Goal: Information Seeking & Learning: Learn about a topic

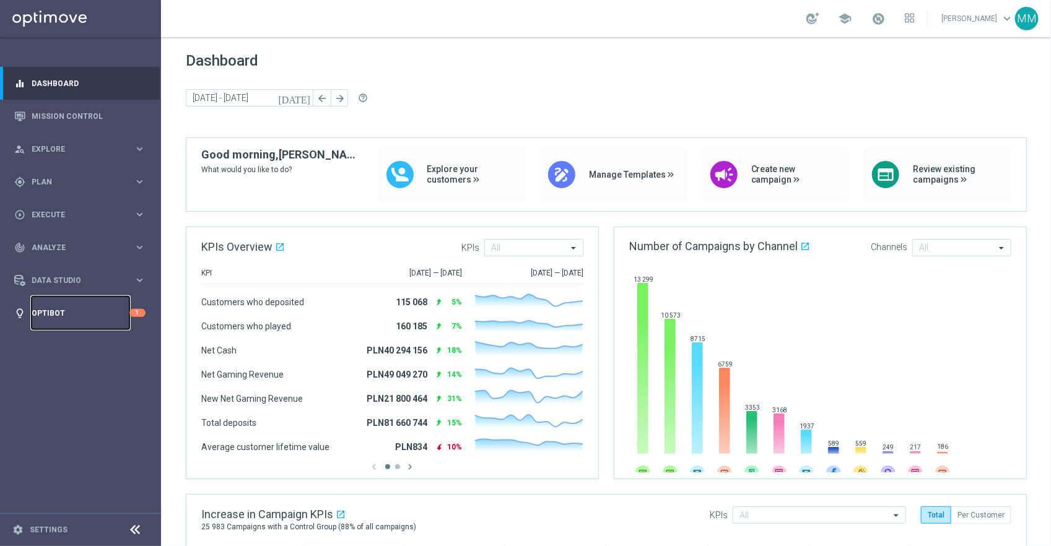
click at [69, 310] on link "Optibot" at bounding box center [81, 313] width 98 height 33
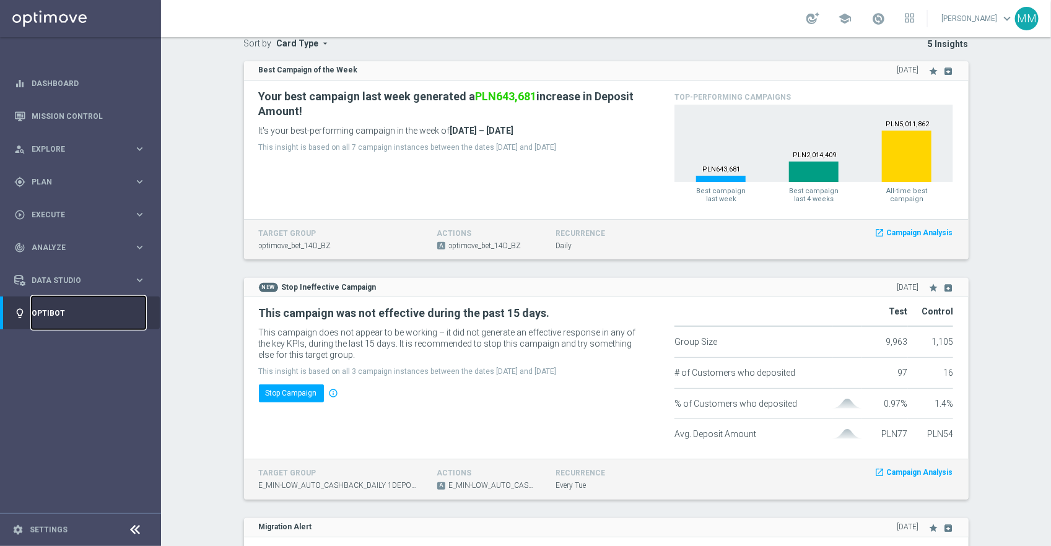
scroll to position [88, 0]
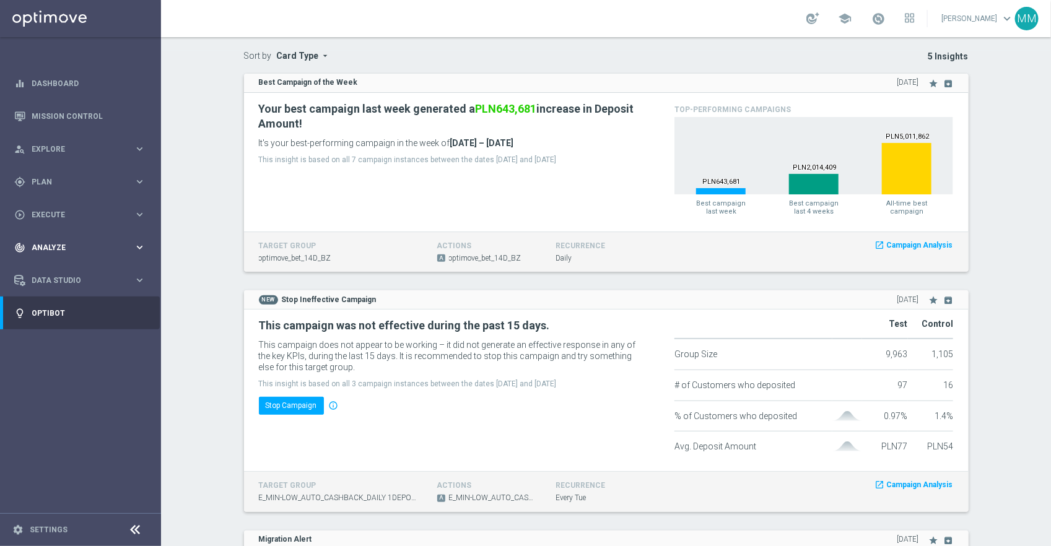
click at [72, 240] on div "track_changes Analyze keyboard_arrow_right" at bounding box center [80, 247] width 160 height 33
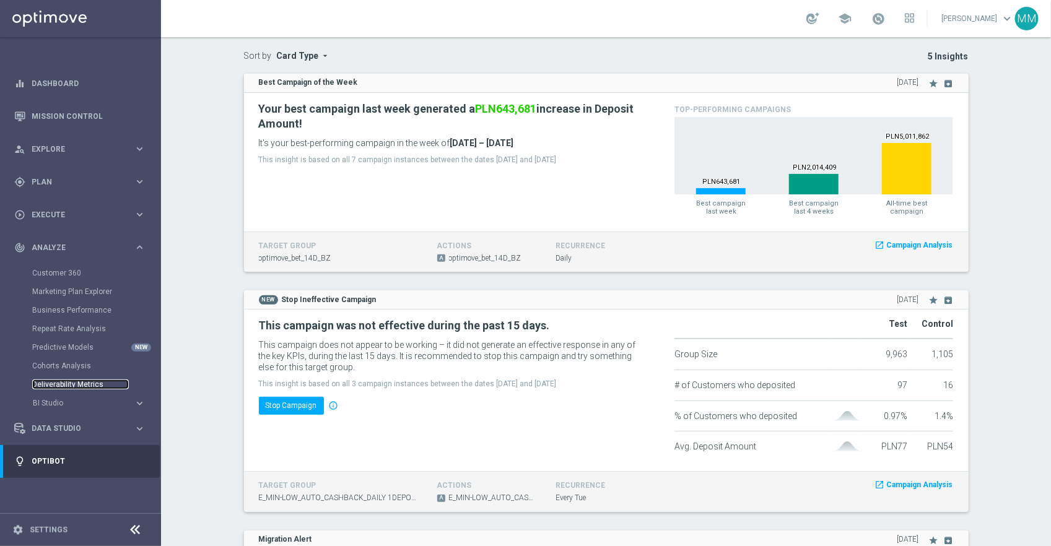
click at [83, 380] on link "Deliverability Metrics" at bounding box center [80, 385] width 97 height 10
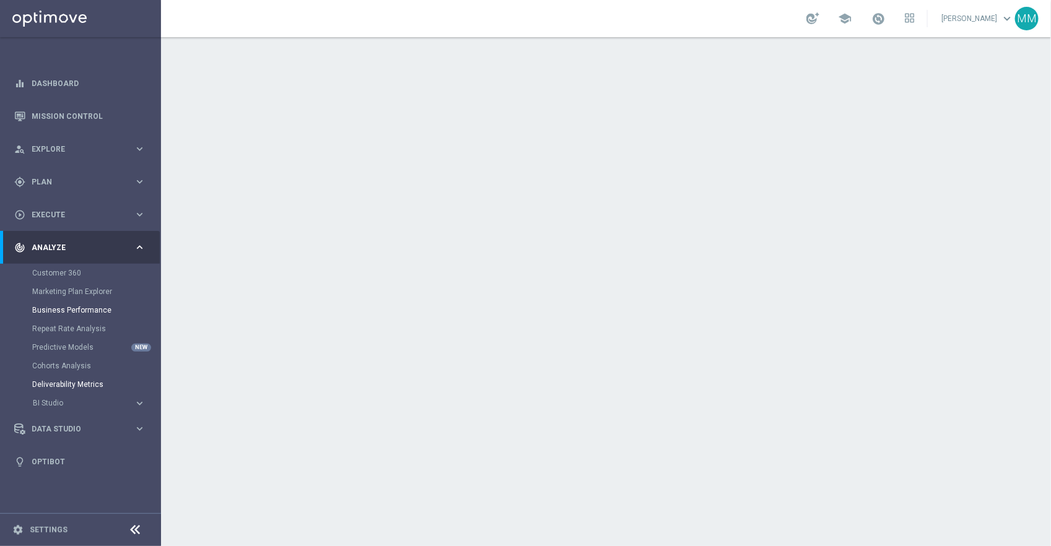
click at [95, 312] on link "Business Performance" at bounding box center [80, 310] width 97 height 10
